Goal: Information Seeking & Learning: Learn about a topic

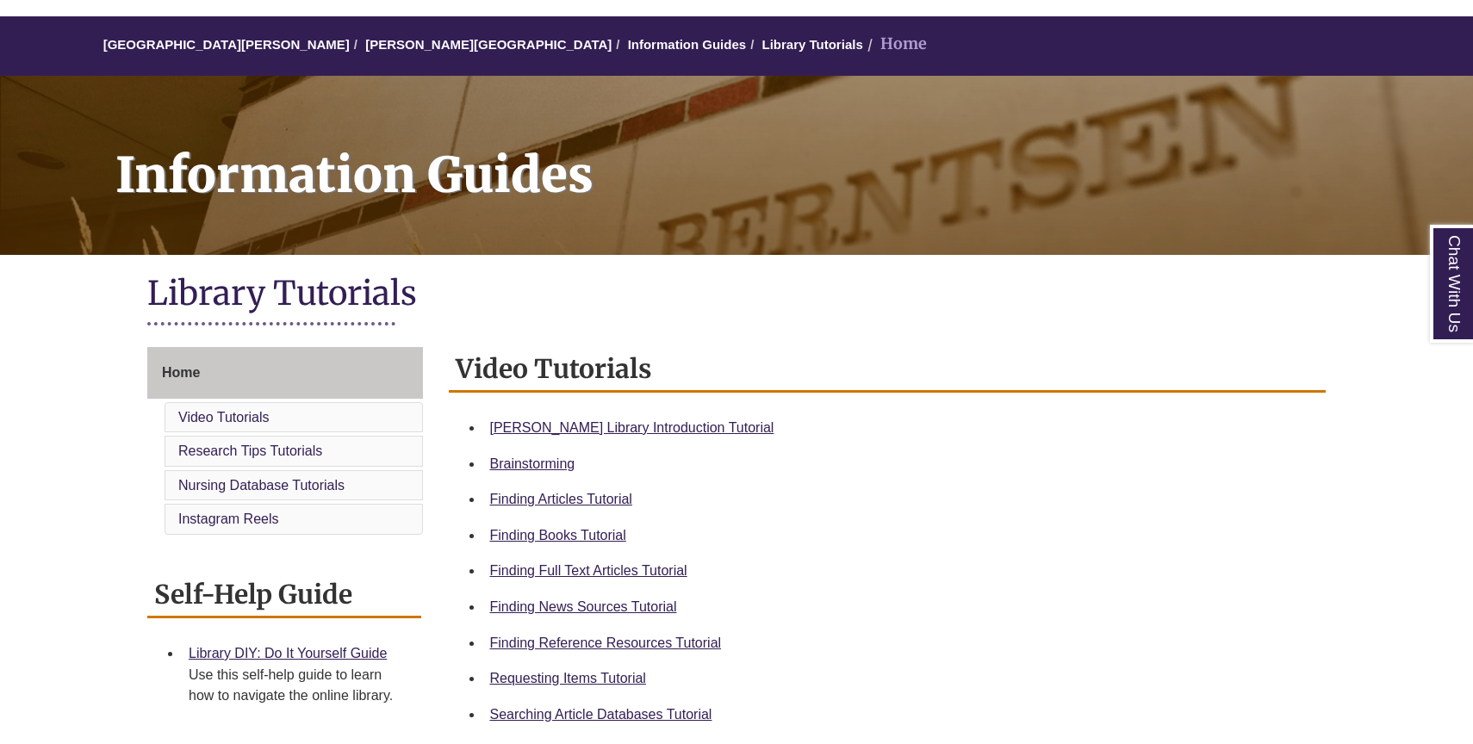
scroll to position [139, 0]
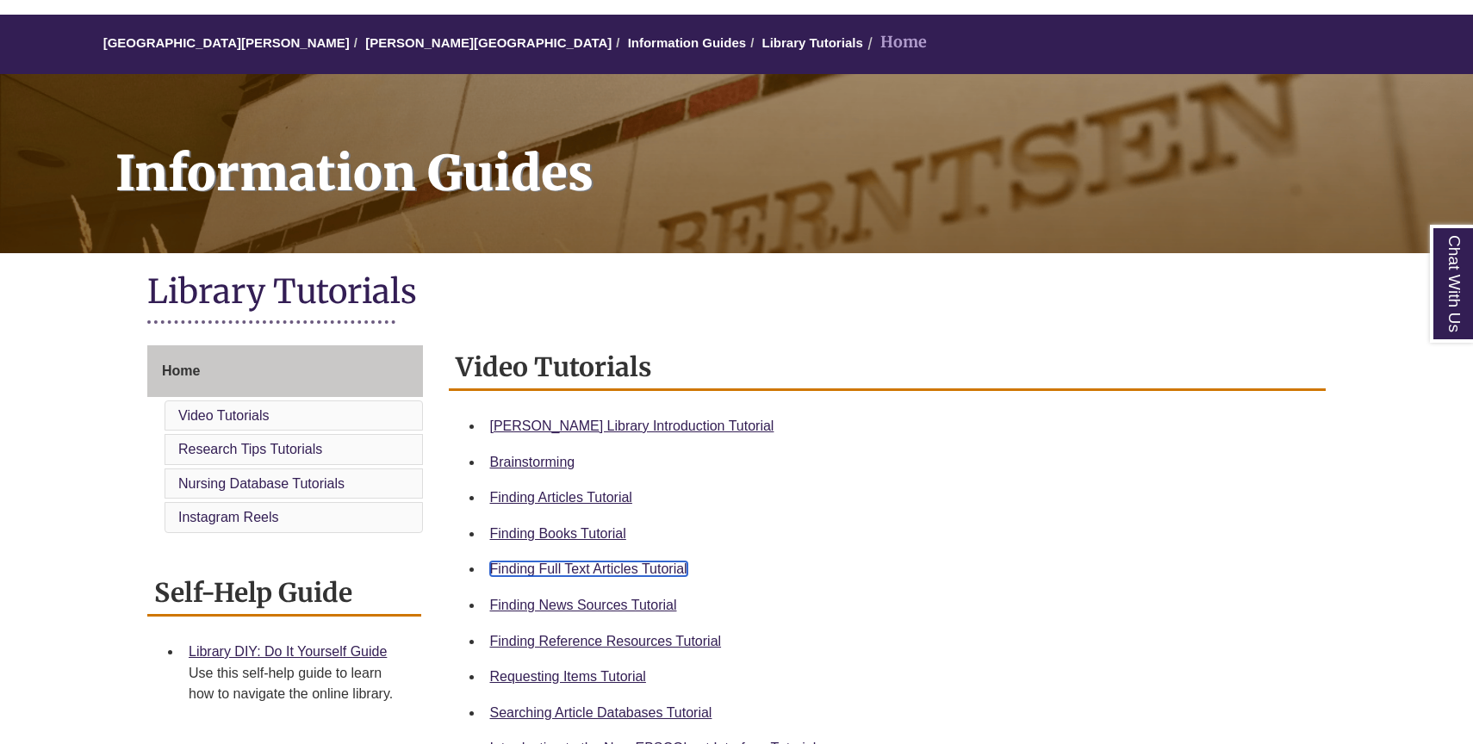
click at [600, 567] on link "Finding Full Text Articles Tutorial" at bounding box center [588, 569] width 197 height 15
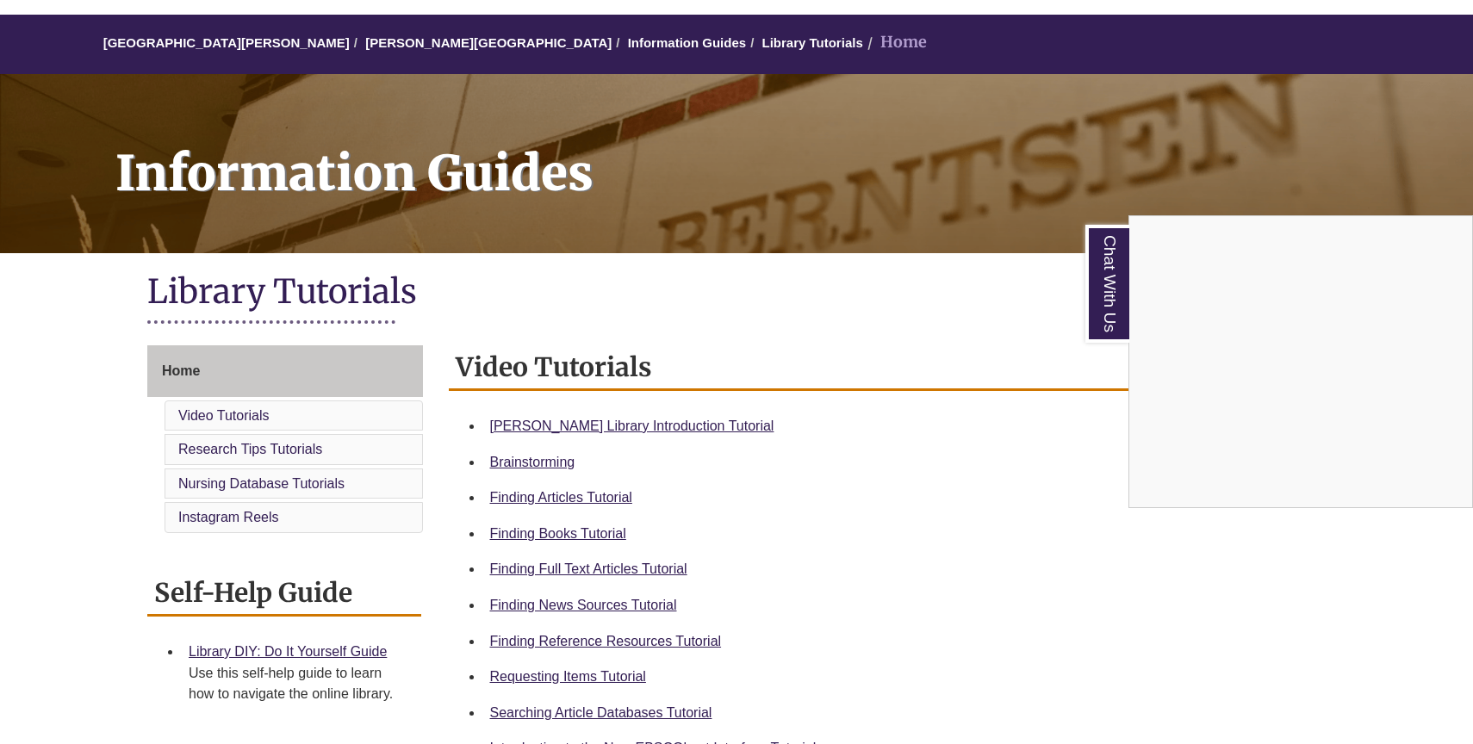
click at [604, 536] on div "Chat With Us" at bounding box center [736, 372] width 1473 height 744
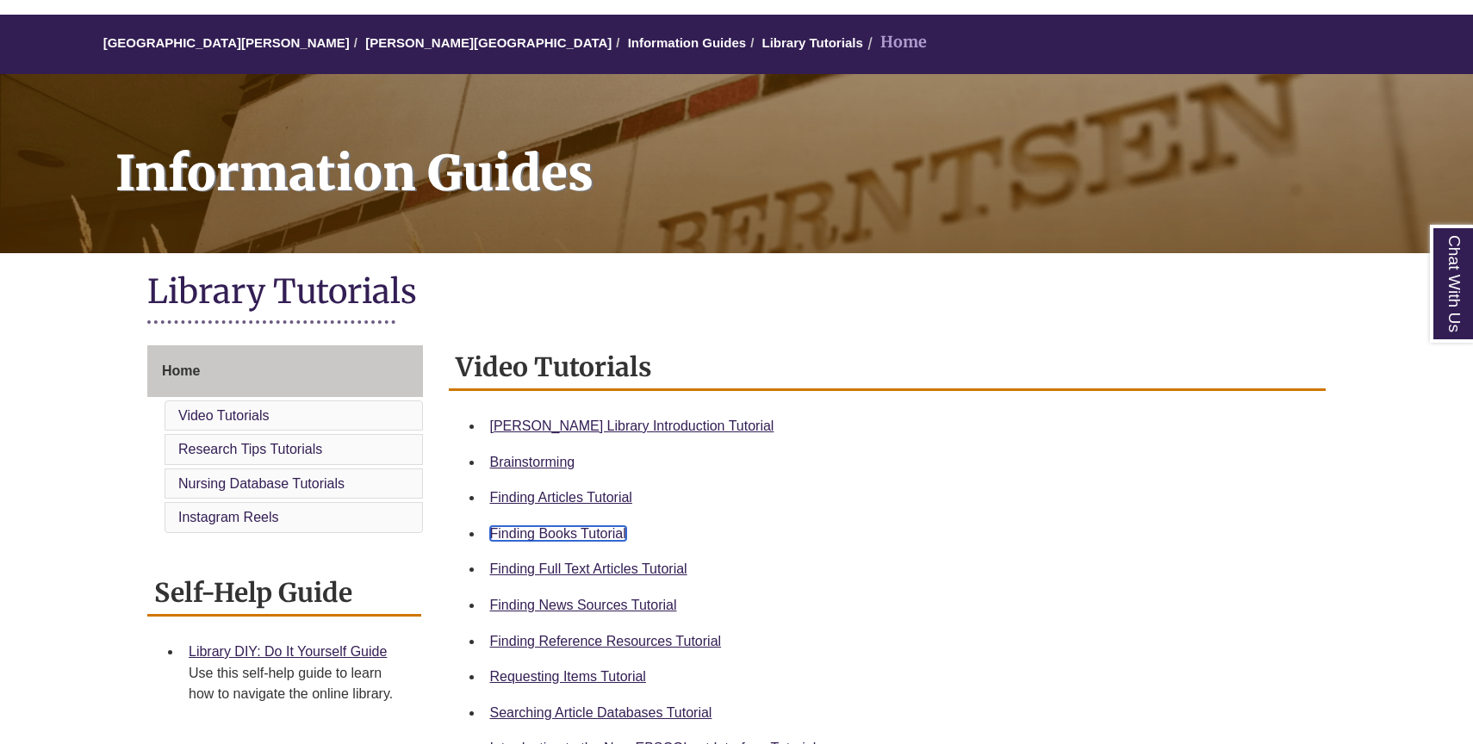
click at [598, 535] on link "Finding Books Tutorial" at bounding box center [558, 533] width 136 height 15
click at [265, 40] on link "[GEOGRAPHIC_DATA][PERSON_NAME]" at bounding box center [226, 42] width 246 height 15
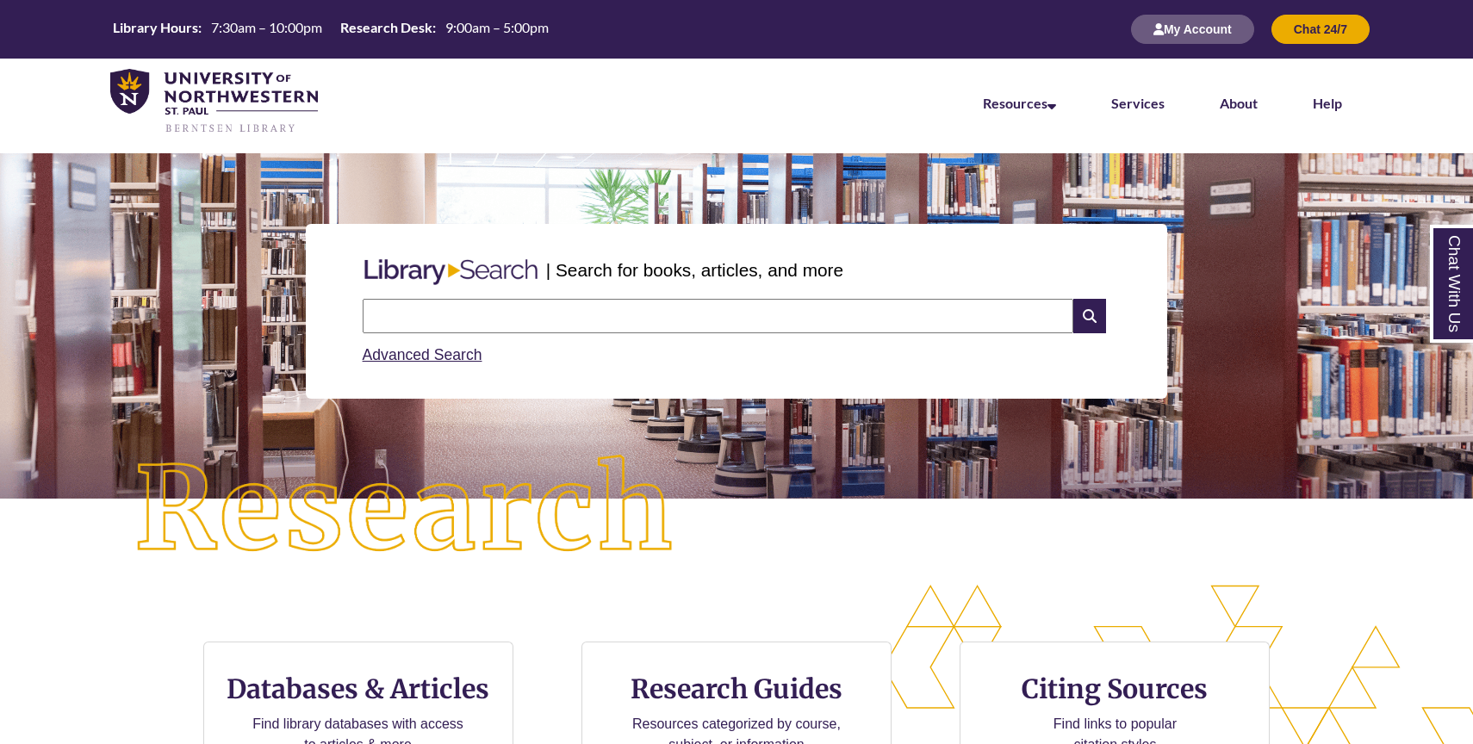
click at [547, 316] on input "text" at bounding box center [718, 316] width 711 height 34
type input "**********"
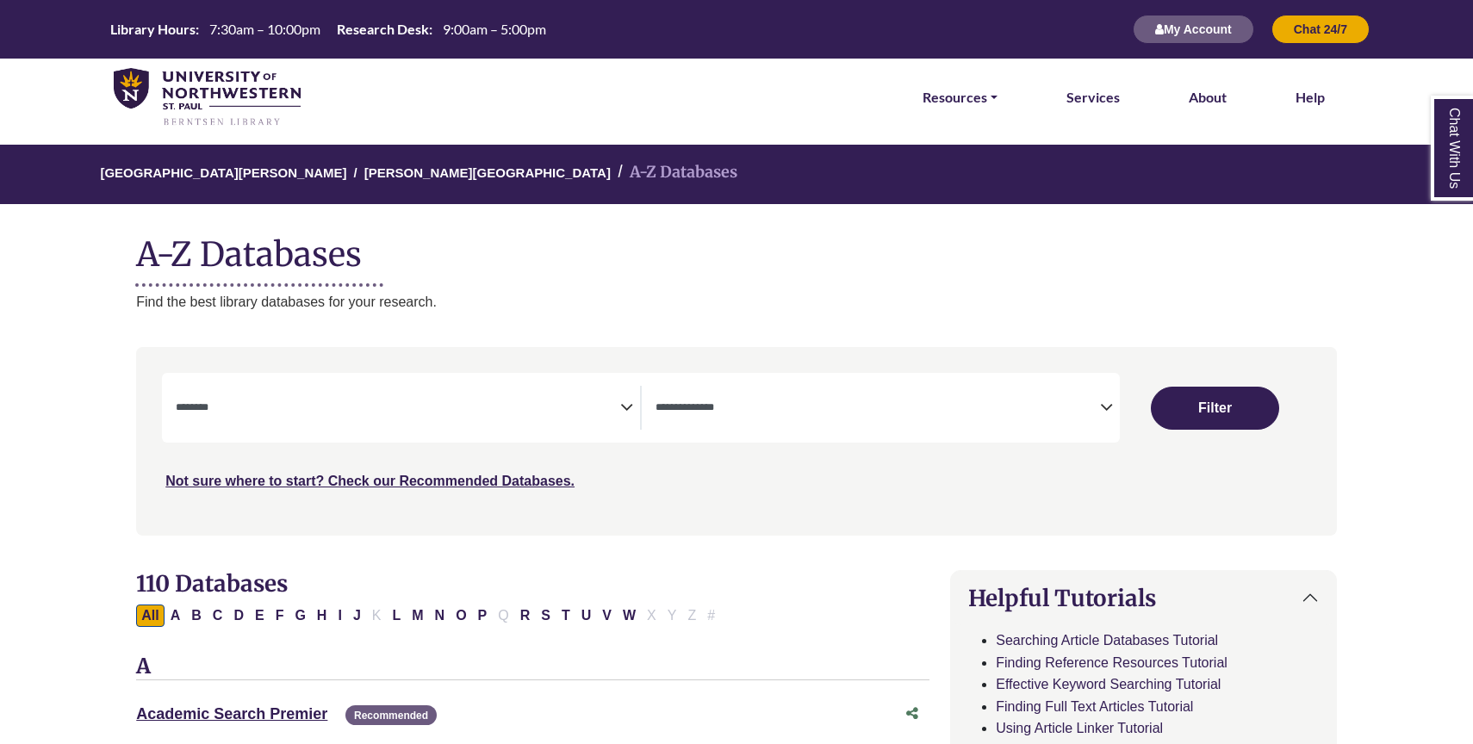
select select "Database Subject Filter"
select select "Database Types Filter"
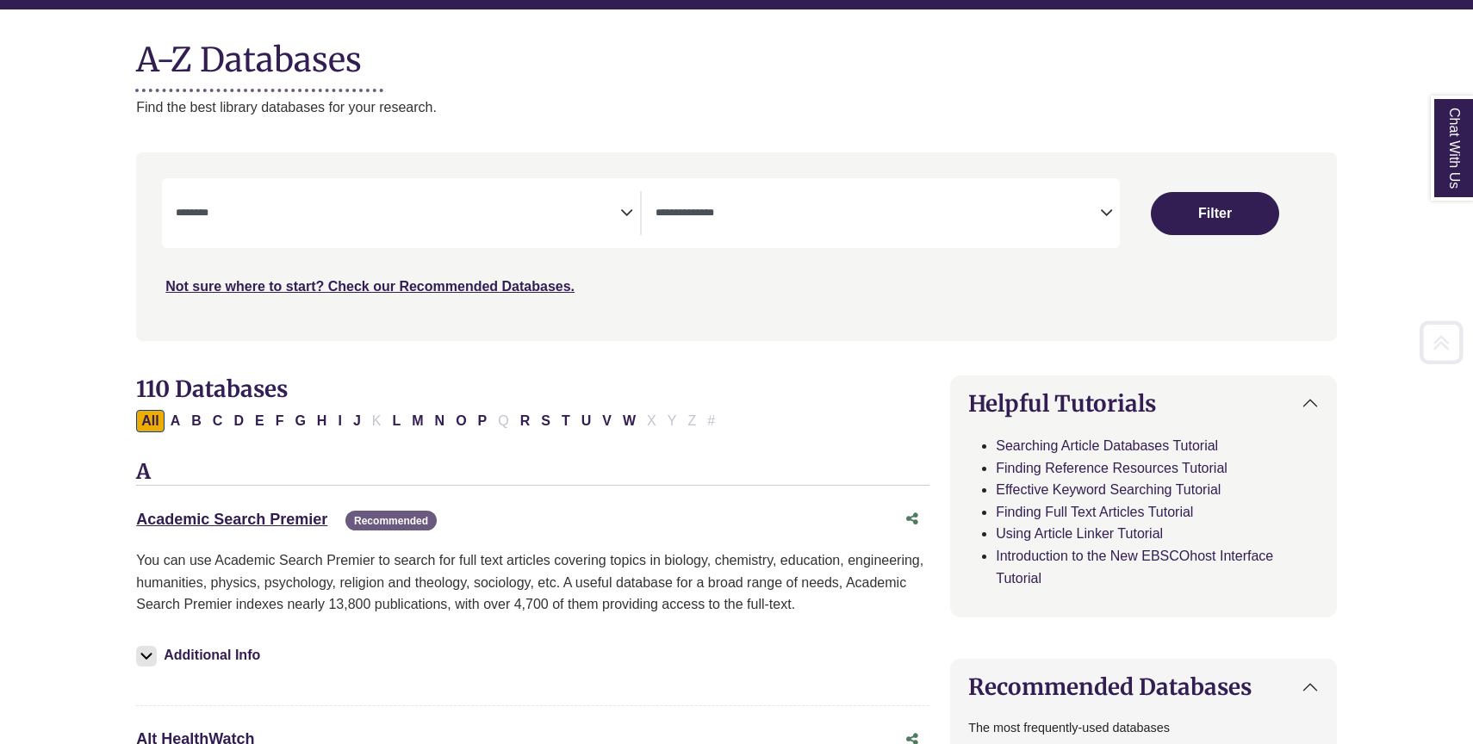
scroll to position [198, 0]
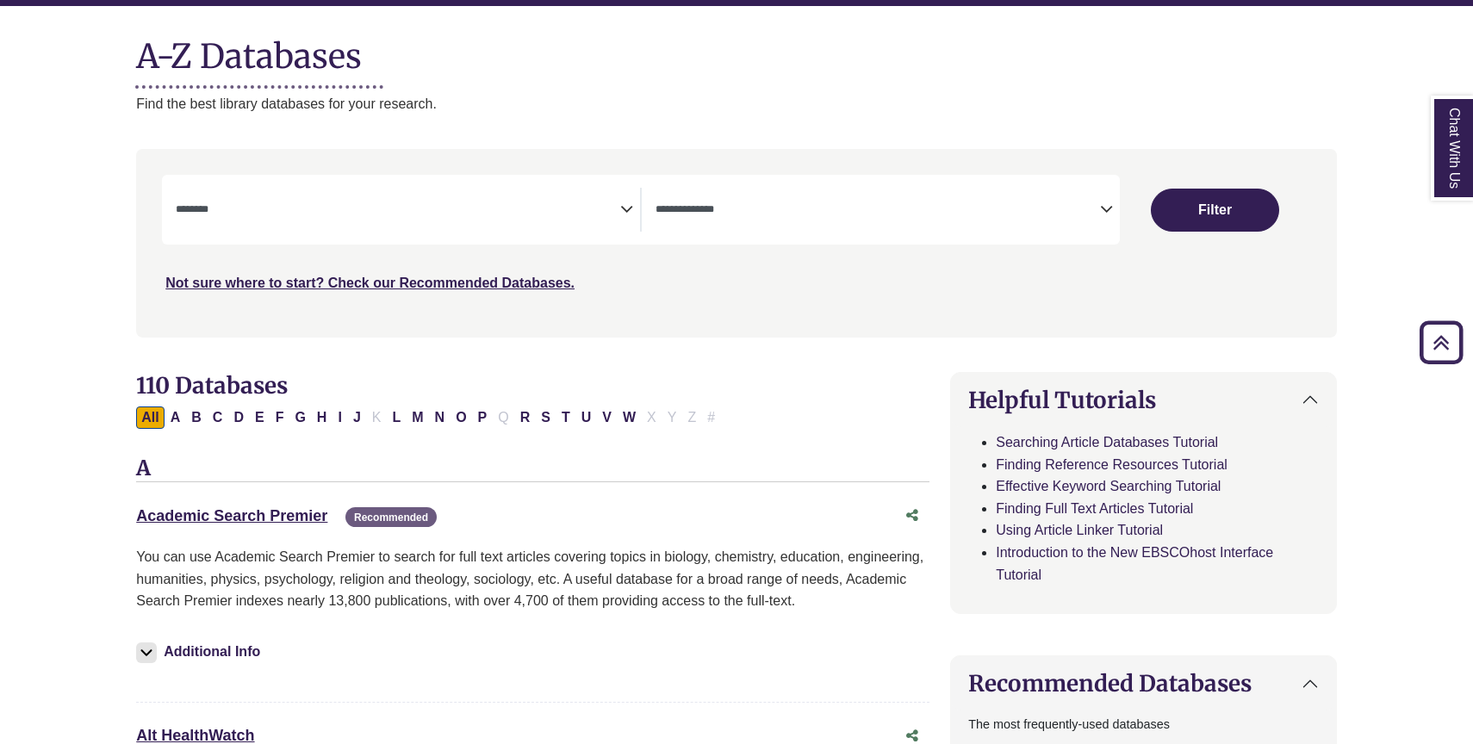
click at [276, 528] on div "Academic Search Premier This link opens in a new window Recommended" at bounding box center [515, 516] width 759 height 25
click at [275, 519] on link "Academic Search Premier This link opens in a new window" at bounding box center [231, 516] width 191 height 17
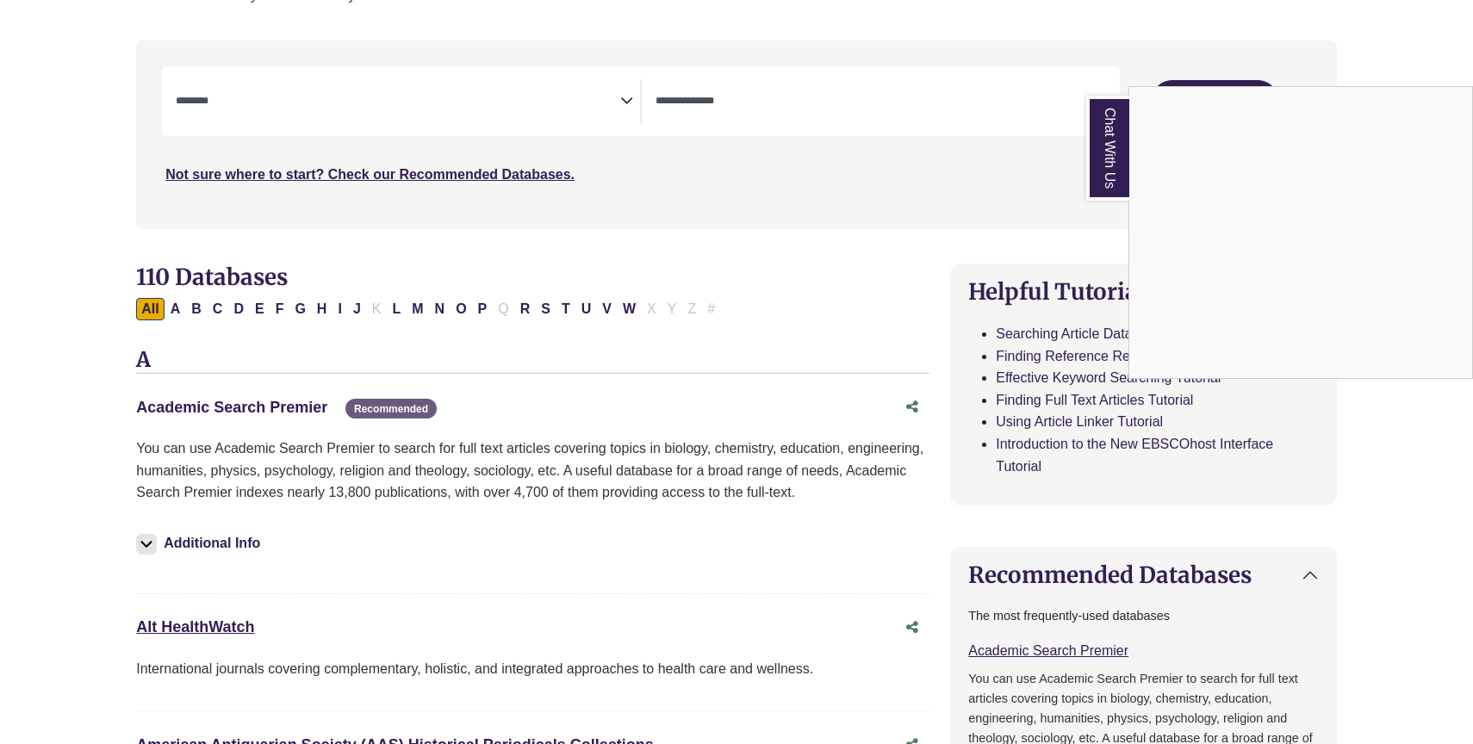
scroll to position [339, 0]
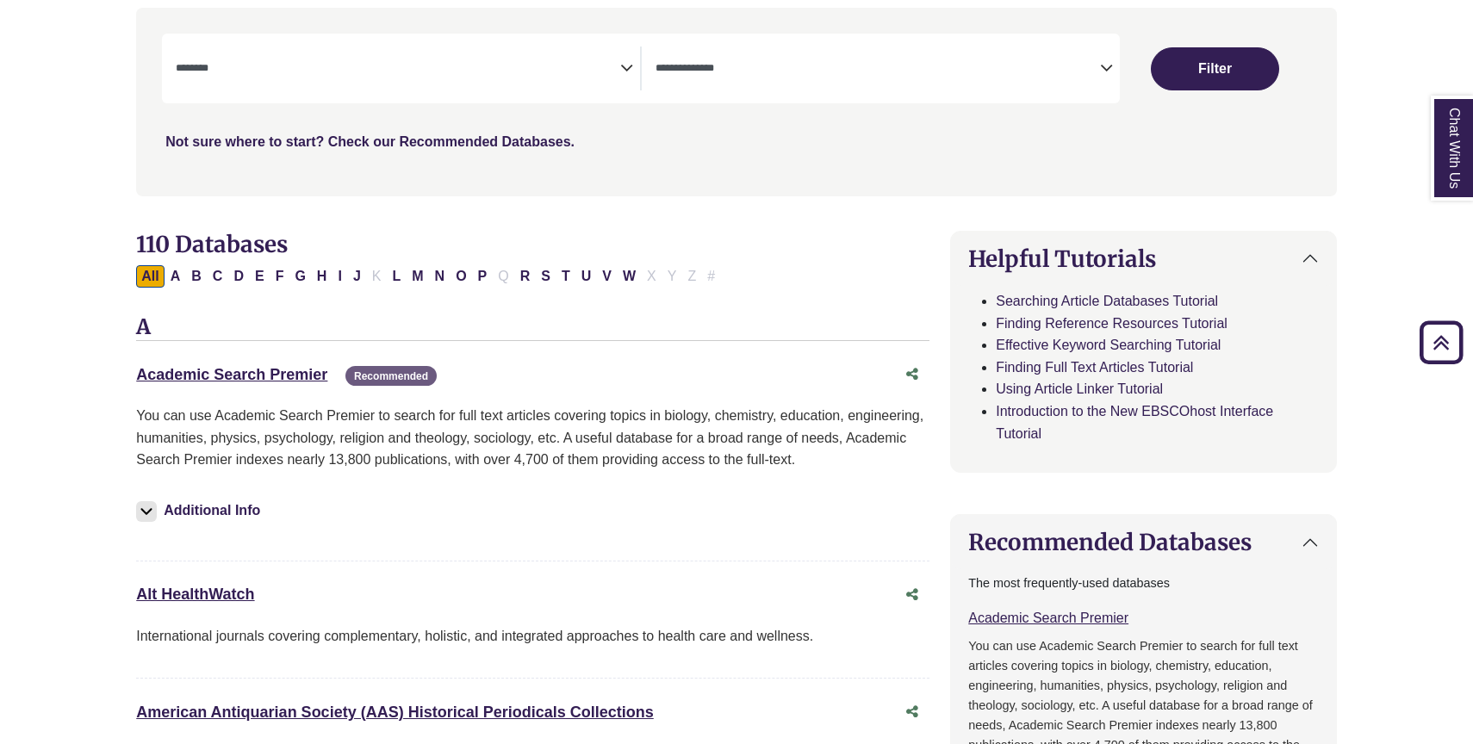
click at [532, 145] on link "Not sure where to start? Check our Recommended Databases." at bounding box center [369, 141] width 409 height 15
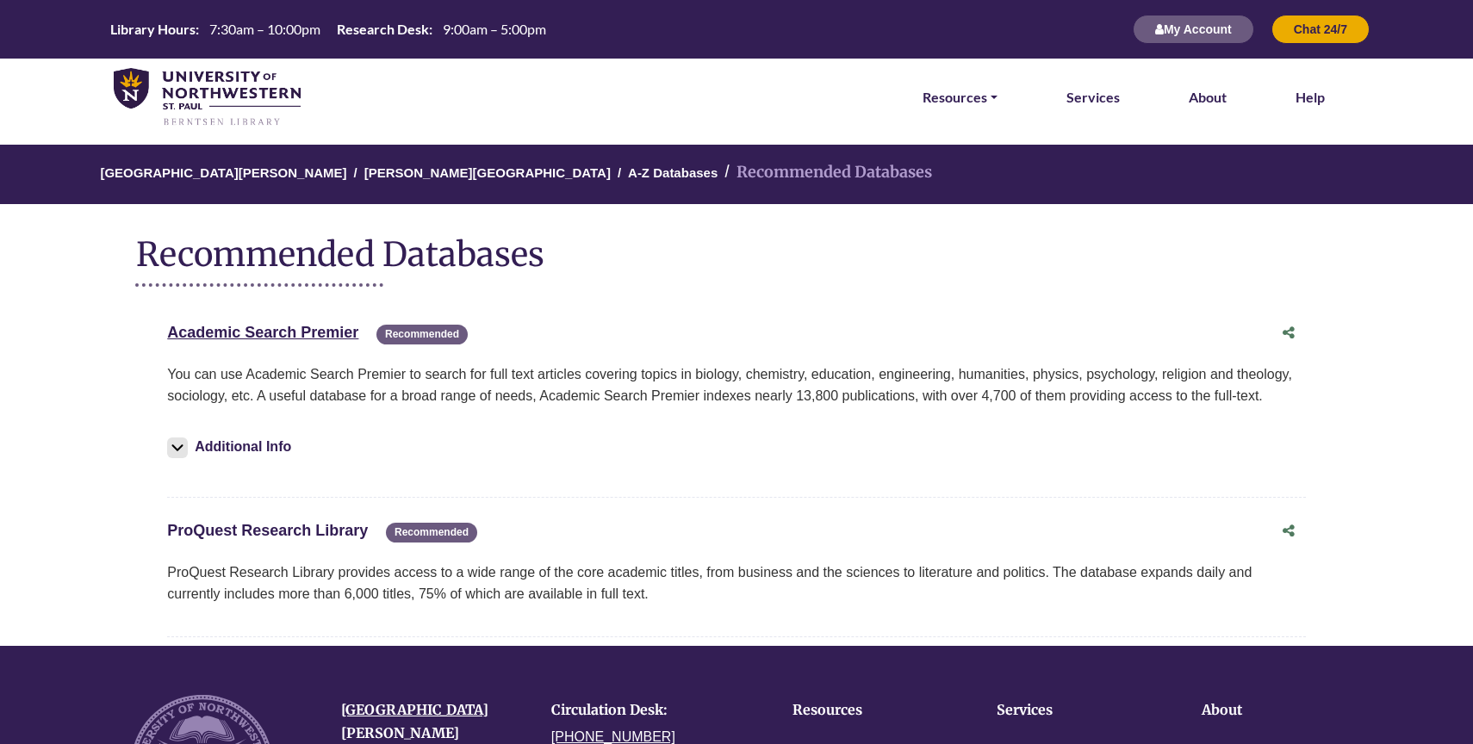
click at [304, 527] on link "ProQuest Research Library This link opens in a new window" at bounding box center [267, 530] width 201 height 17
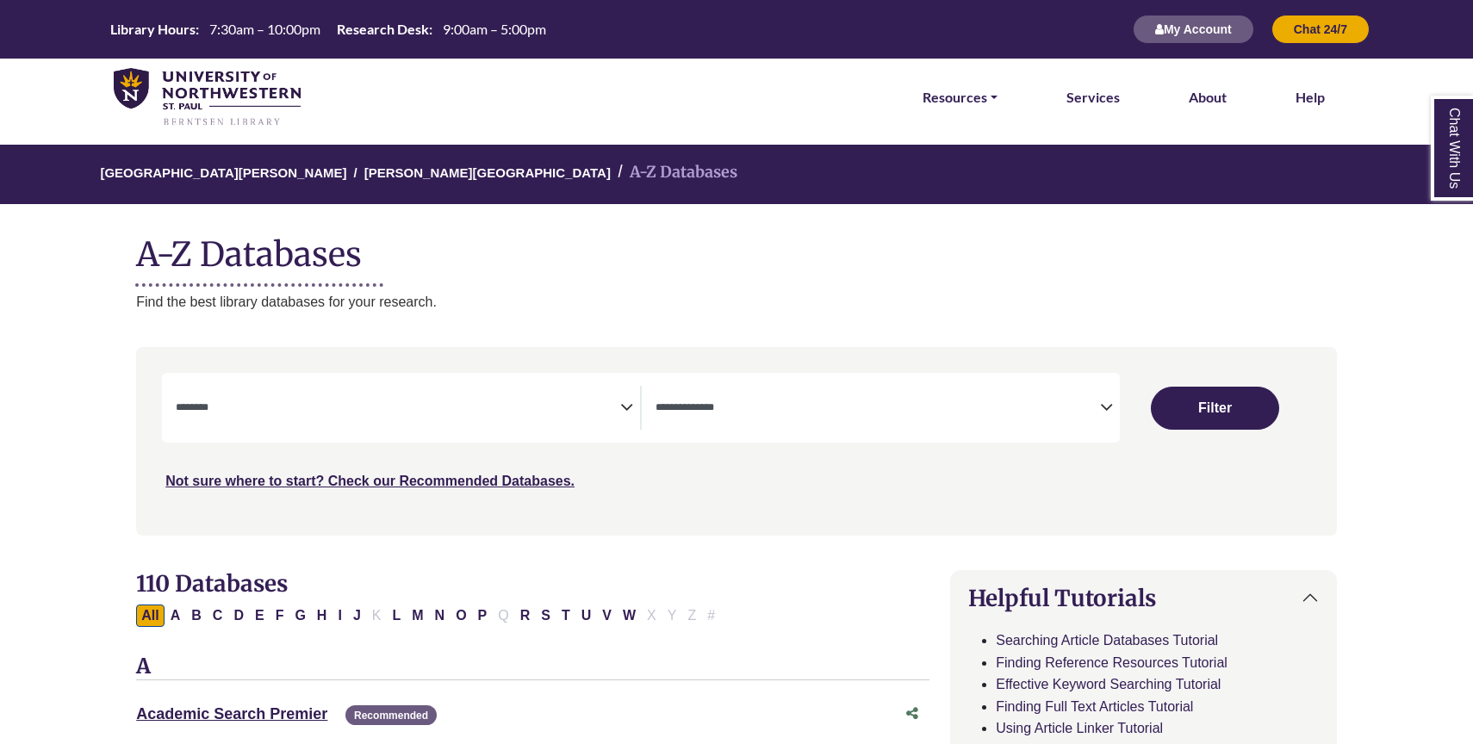
select select "Database Subject Filter"
select select "Database Types Filter"
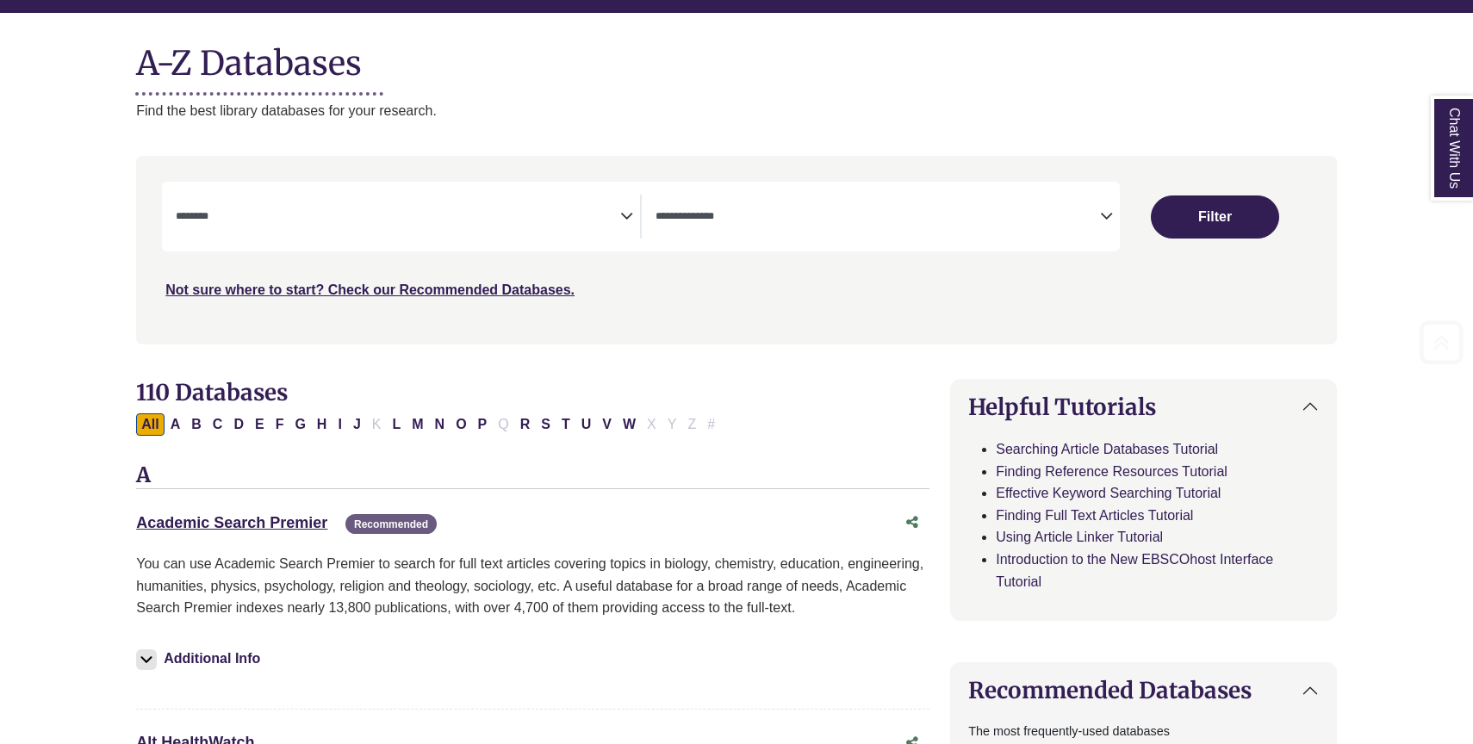
scroll to position [225, 0]
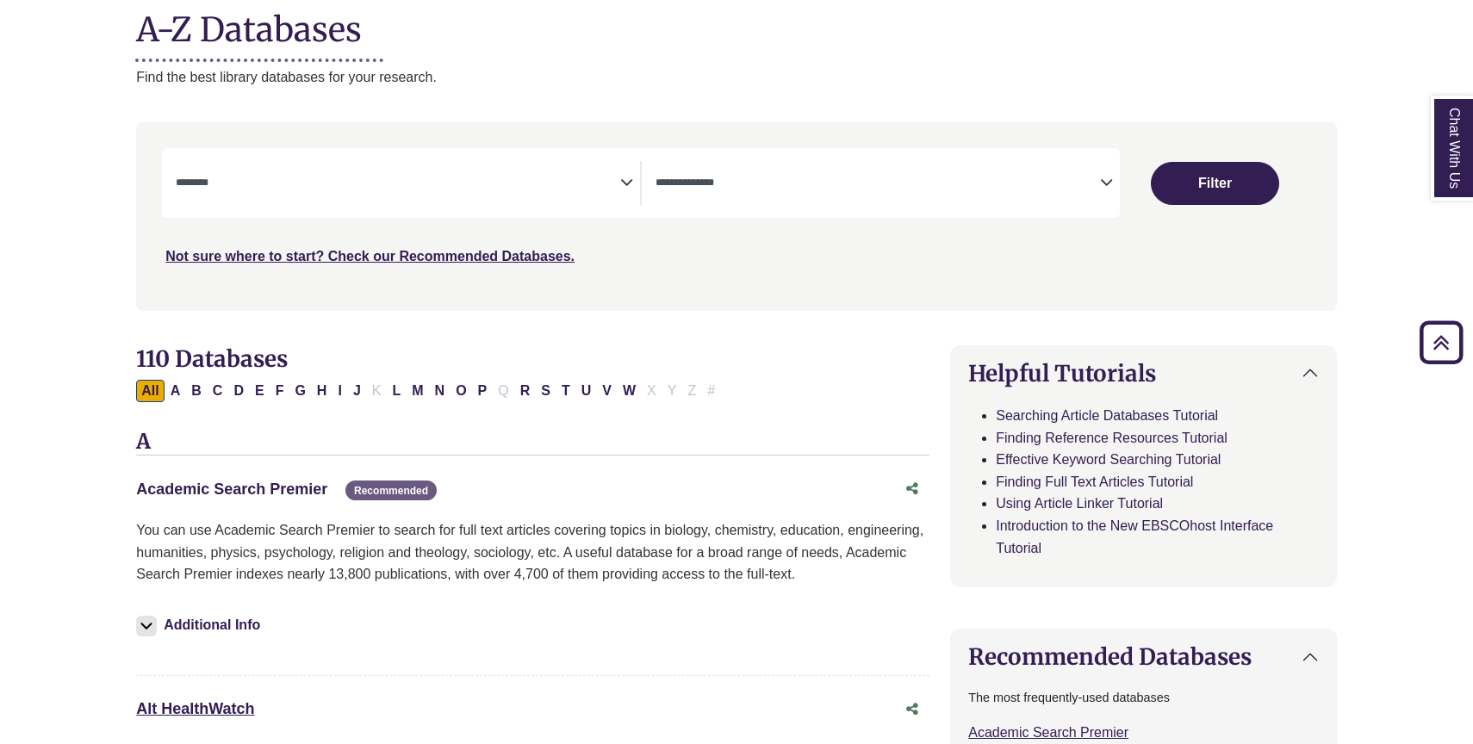
click at [279, 487] on link "Academic Search Premier This link opens in a new window" at bounding box center [231, 489] width 191 height 17
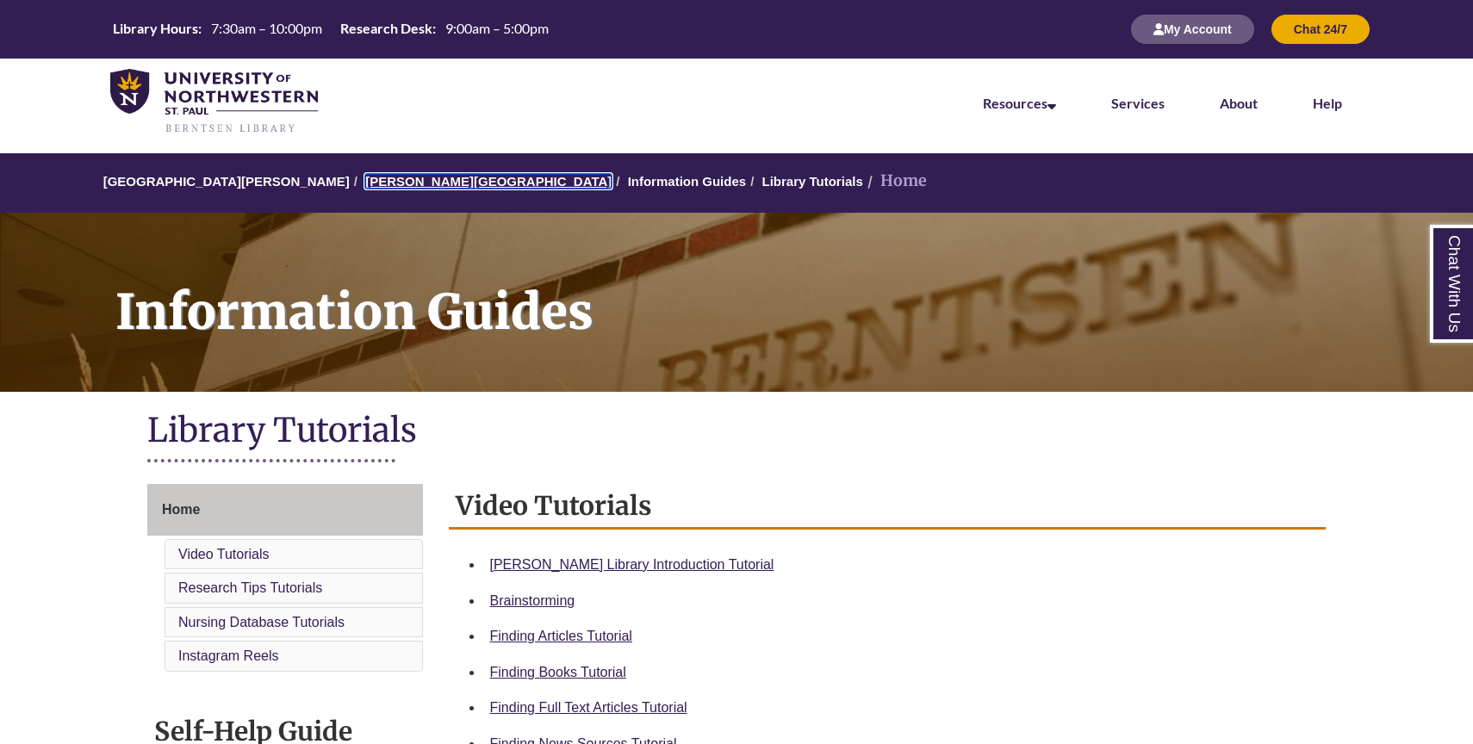
click at [399, 184] on link "[PERSON_NAME][GEOGRAPHIC_DATA]" at bounding box center [488, 181] width 246 height 15
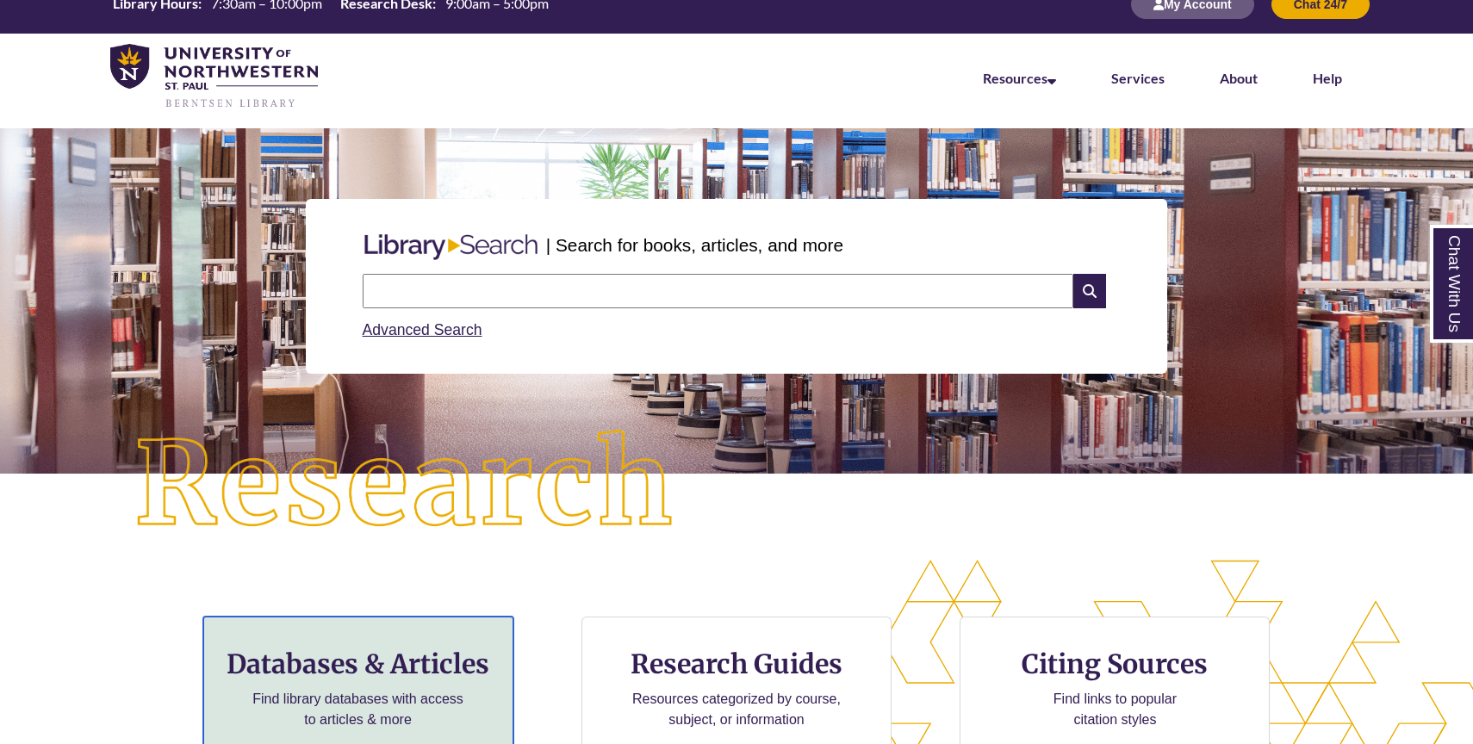
click at [383, 645] on div "Databases & Articles Find library databases with access to articles & more" at bounding box center [358, 686] width 310 height 138
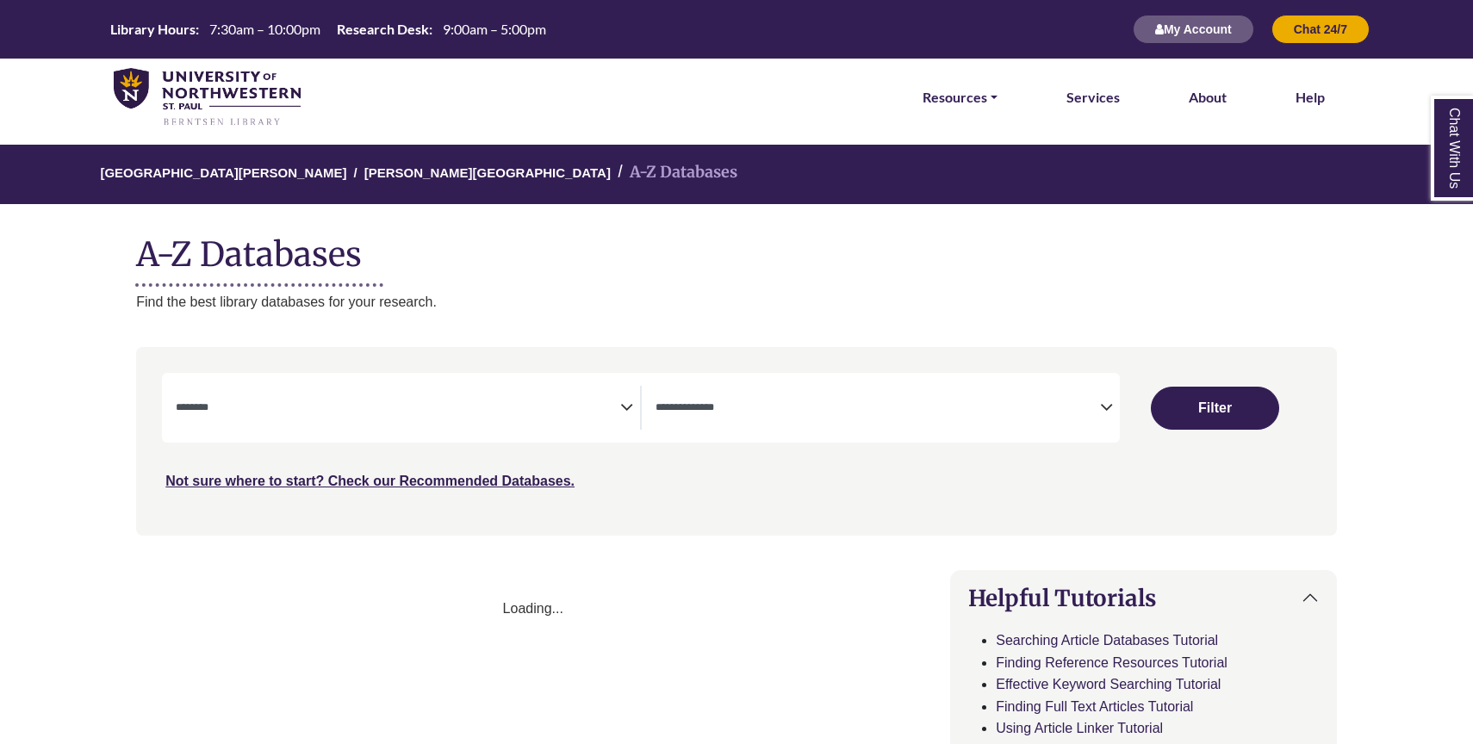
select select "Database Subject Filter"
select select "Database Types Filter"
select select "Database Subject Filter"
select select "Database Types Filter"
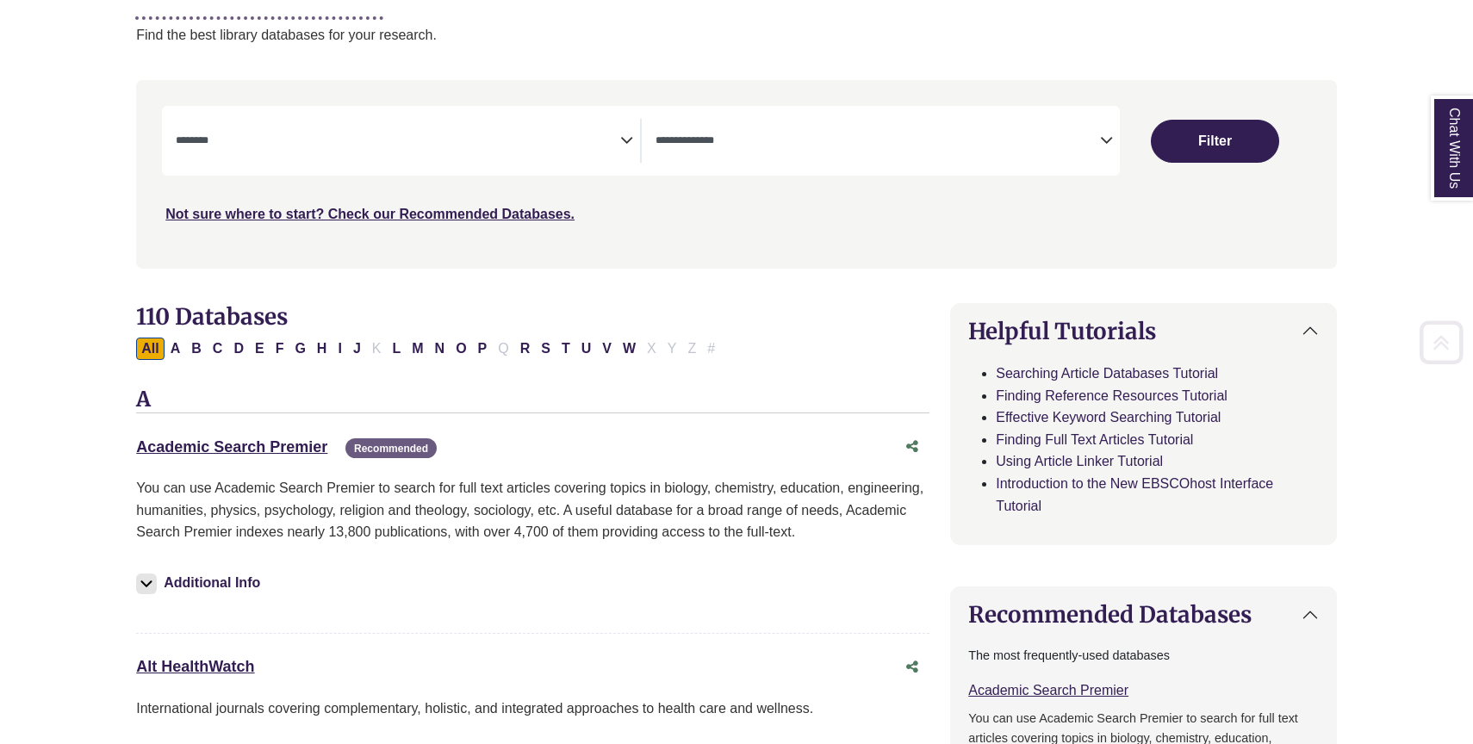
scroll to position [274, 0]
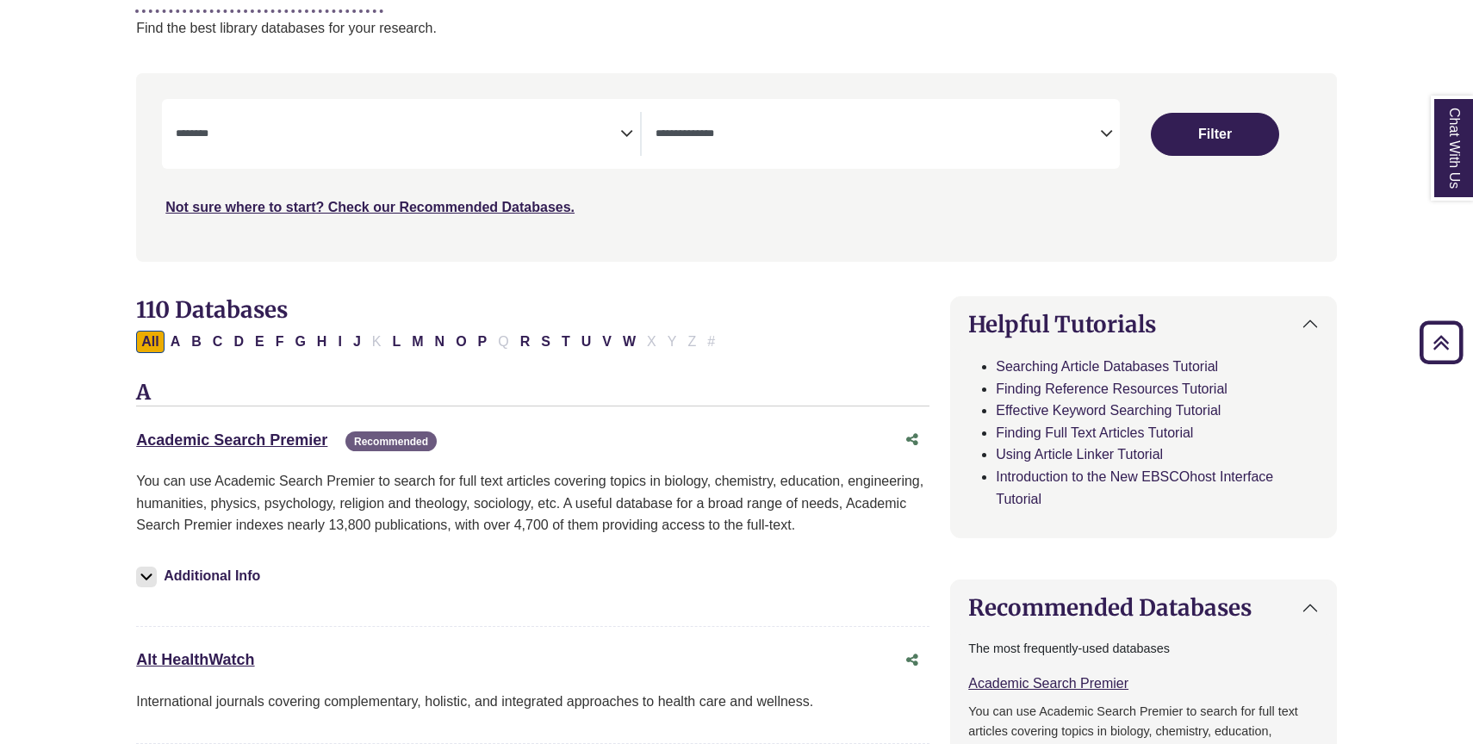
click at [215, 569] on button "Additional Info" at bounding box center [200, 576] width 129 height 24
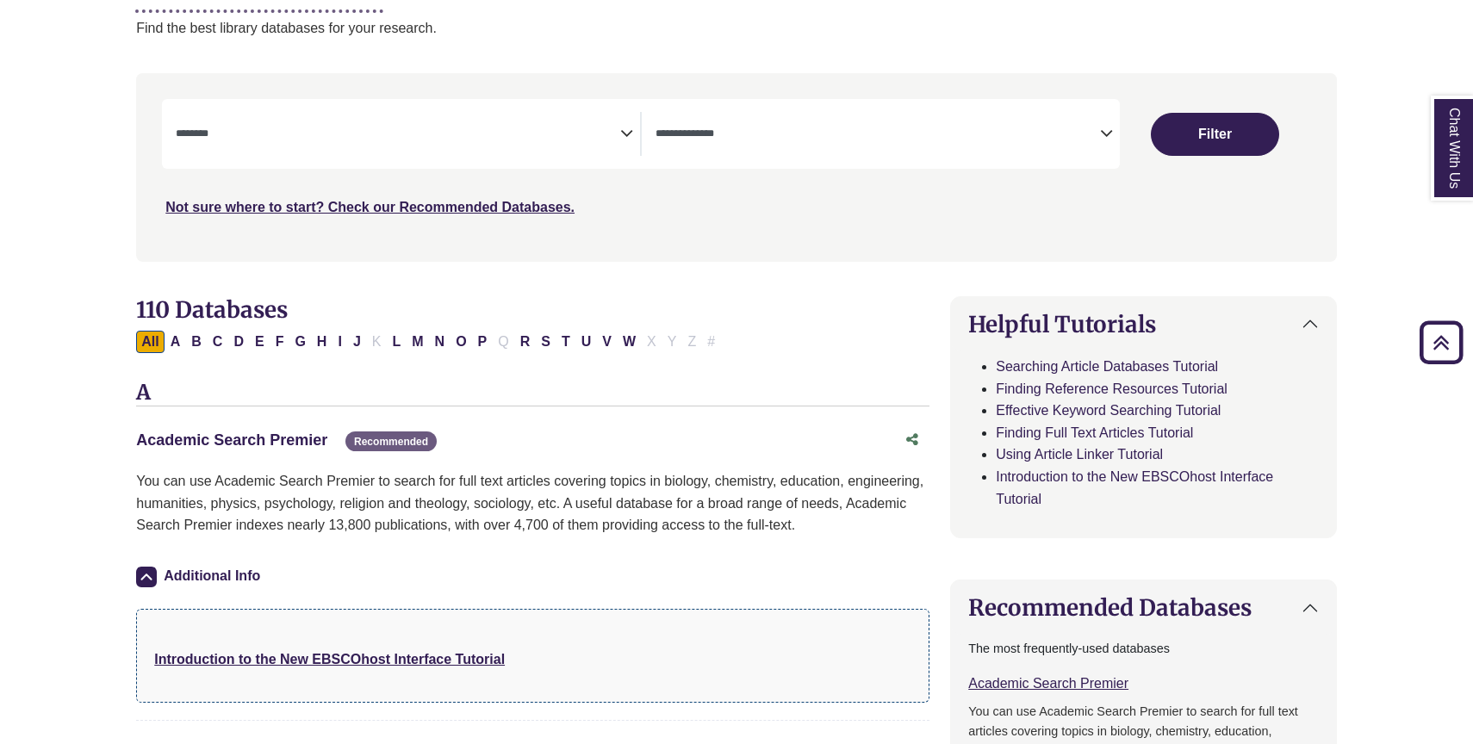
click at [283, 438] on link "Academic Search Premier This link opens in a new window" at bounding box center [231, 440] width 191 height 17
click at [311, 663] on strong "Introduction to the New EBSCOhost Interface Tutorial" at bounding box center [329, 659] width 351 height 15
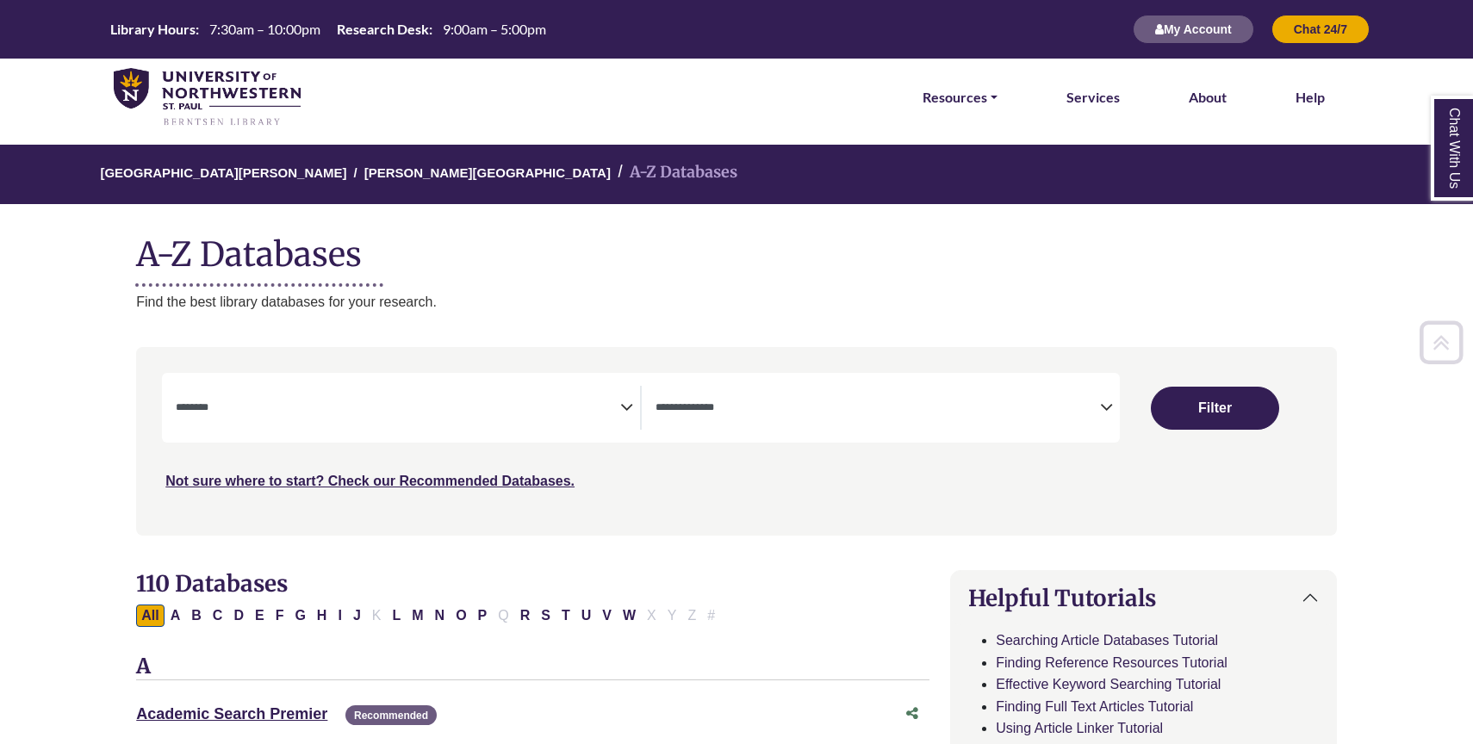
select select "Database Subject Filter"
select select "Database Types Filter"
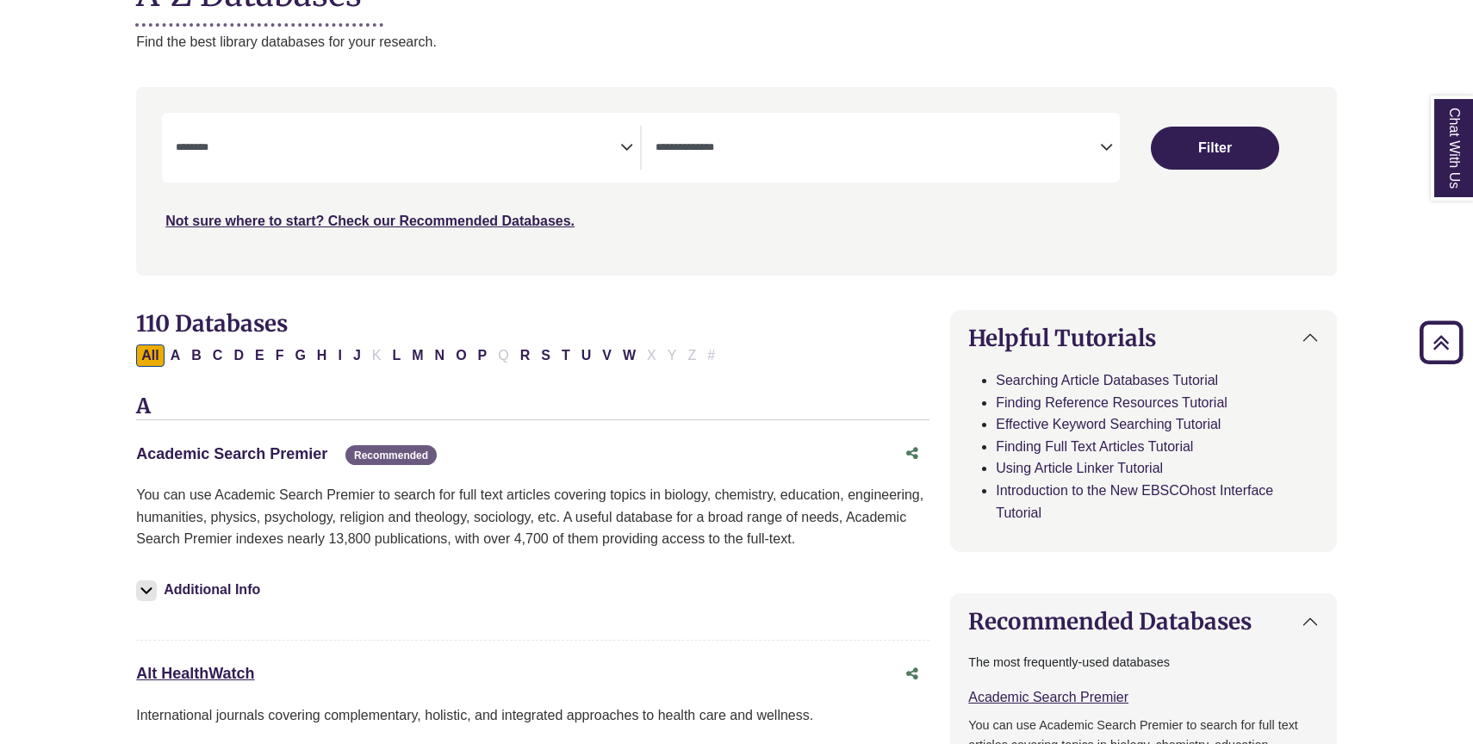
click at [288, 446] on link "Academic Search Premier This link opens in a new window" at bounding box center [231, 453] width 191 height 17
click at [248, 452] on link "Academic Search Premier This link opens in a new window" at bounding box center [231, 453] width 191 height 17
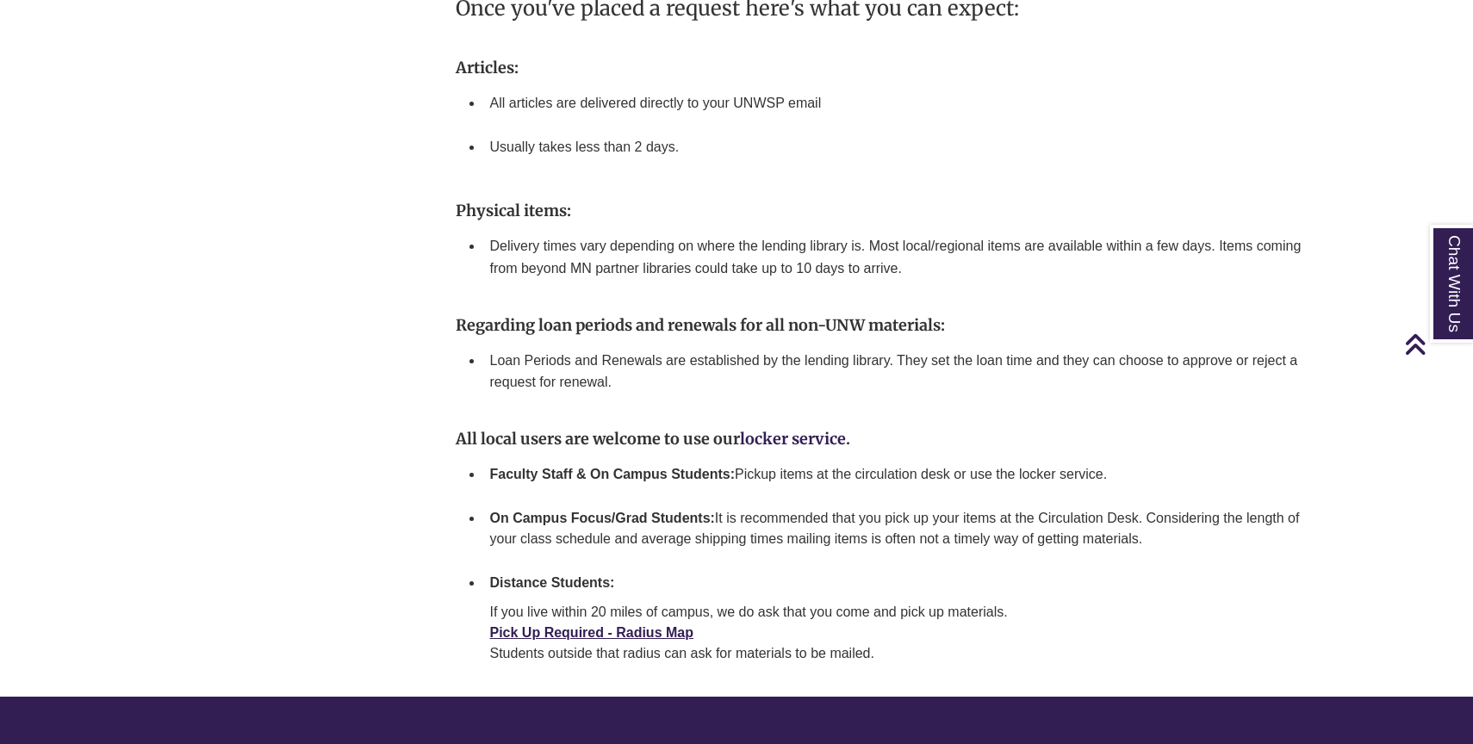
scroll to position [2266, 0]
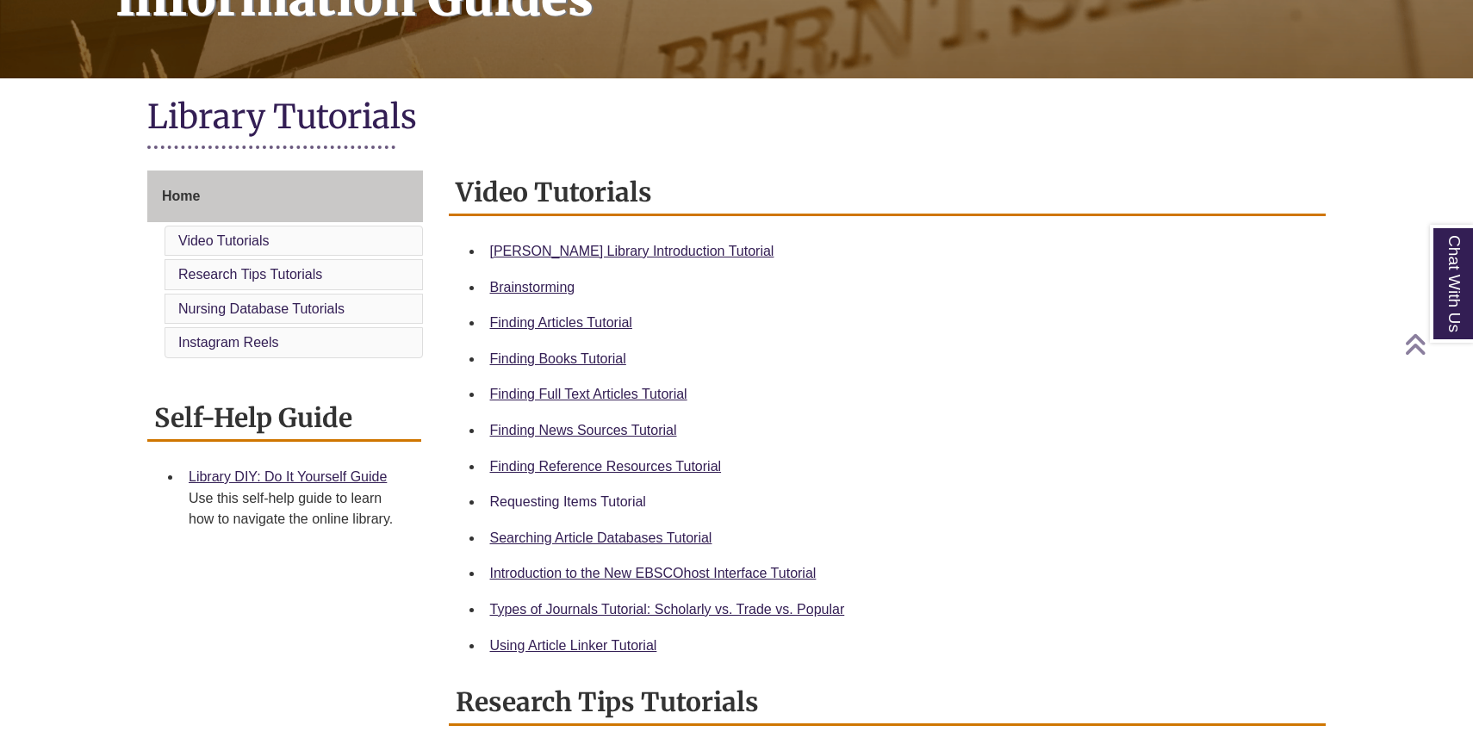
scroll to position [327, 0]
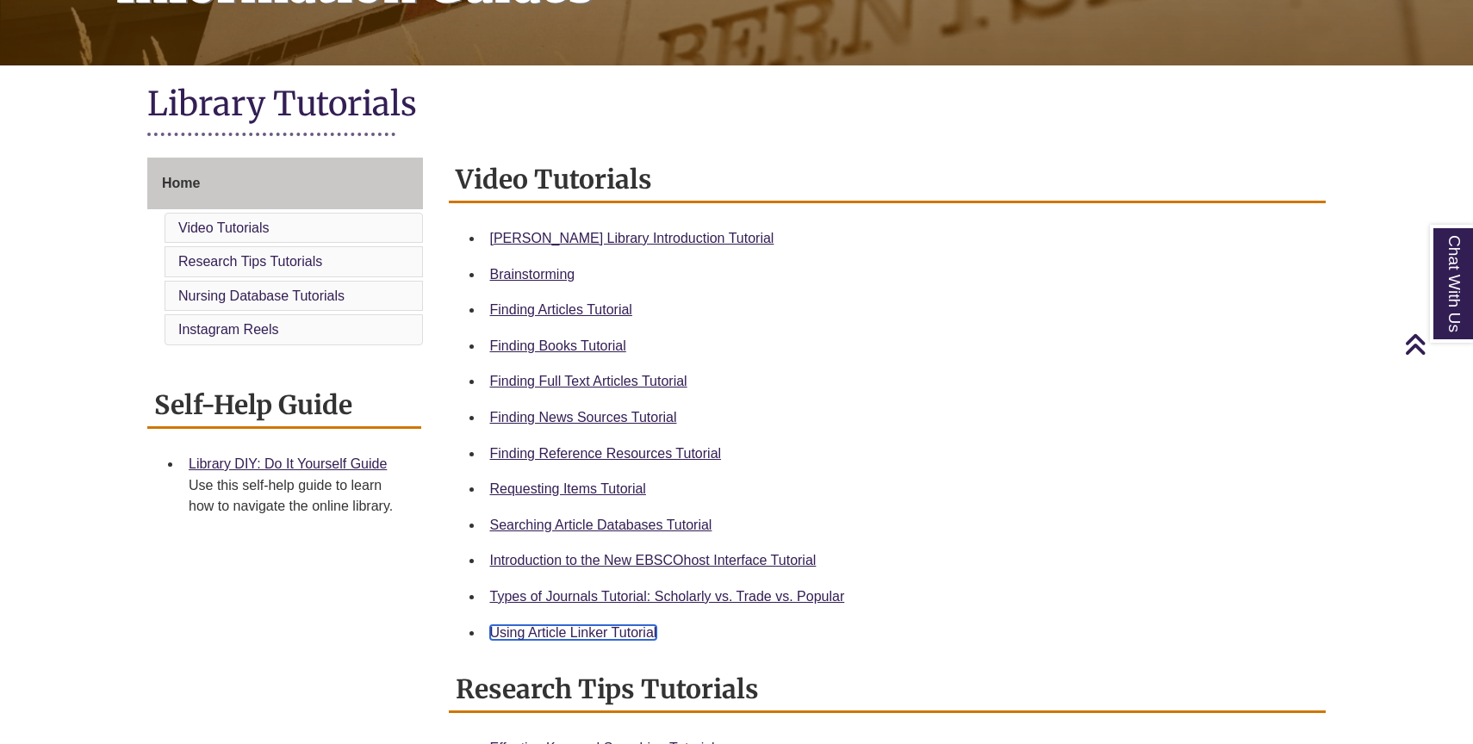
click at [569, 632] on link "Using Article Linker Tutorial" at bounding box center [573, 633] width 167 height 15
